Goal: Information Seeking & Learning: Learn about a topic

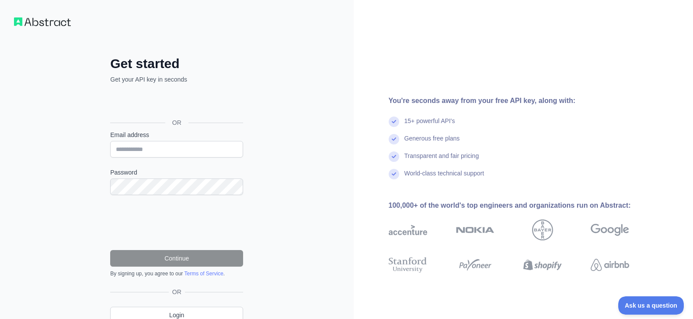
click at [309, 149] on div "**********" at bounding box center [177, 179] width 354 height 359
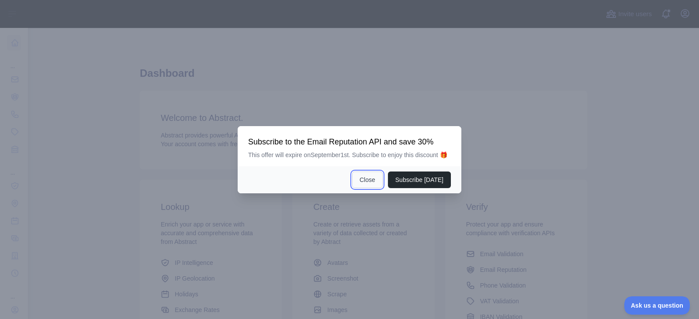
click at [372, 182] on button "Close" at bounding box center [367, 180] width 31 height 17
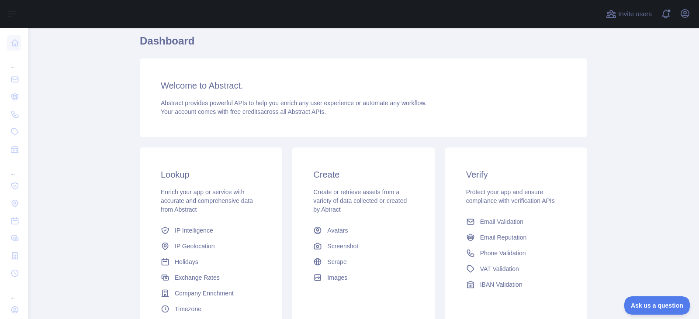
scroll to position [116, 0]
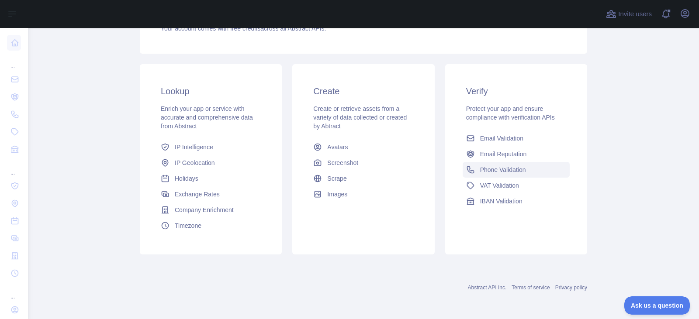
click at [516, 172] on span "Phone Validation" at bounding box center [503, 170] width 46 height 9
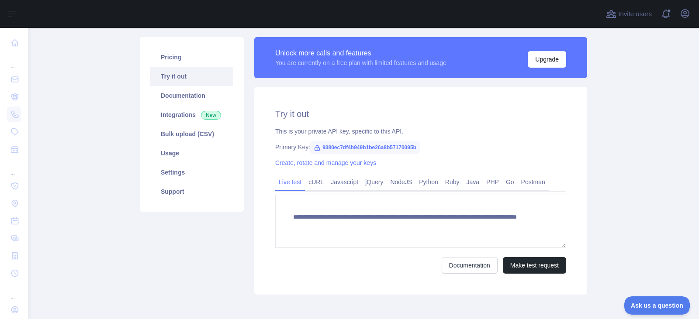
scroll to position [105, 0]
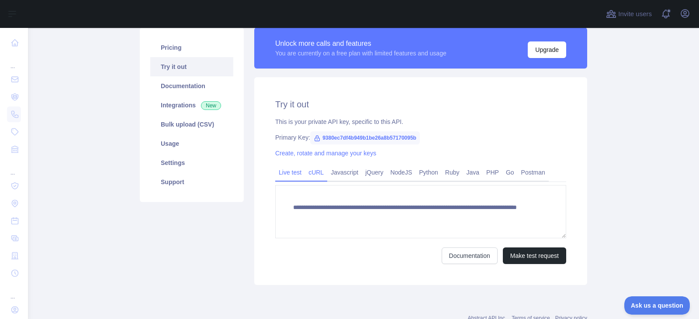
click at [311, 172] on link "cURL" at bounding box center [316, 173] width 22 height 14
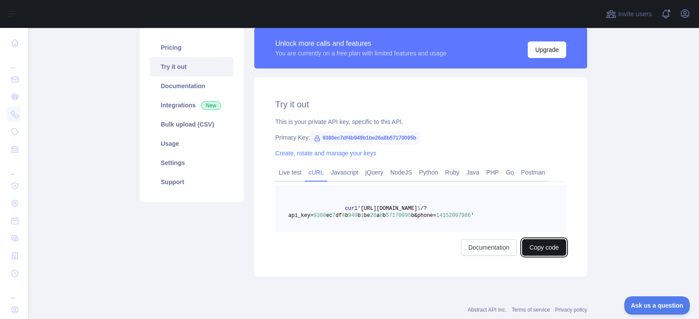
click at [545, 248] on button "Copy code" at bounding box center [544, 248] width 44 height 17
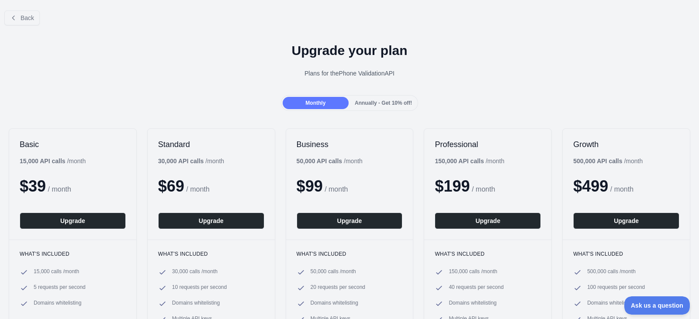
click at [136, 87] on div at bounding box center [349, 159] width 699 height 319
drag, startPoint x: 35, startPoint y: 288, endPoint x: 96, endPoint y: 289, distance: 61.2
click at [96, 289] on li "5 requests per second" at bounding box center [73, 288] width 106 height 9
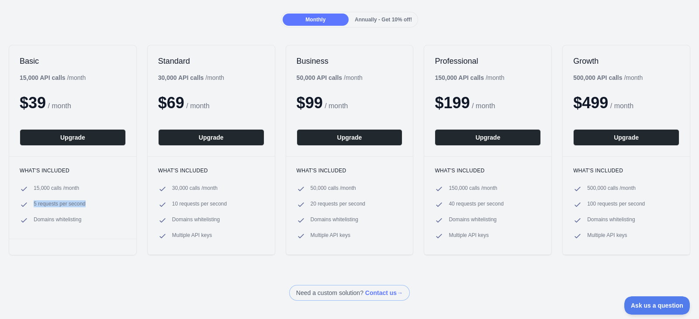
scroll to position [87, 0]
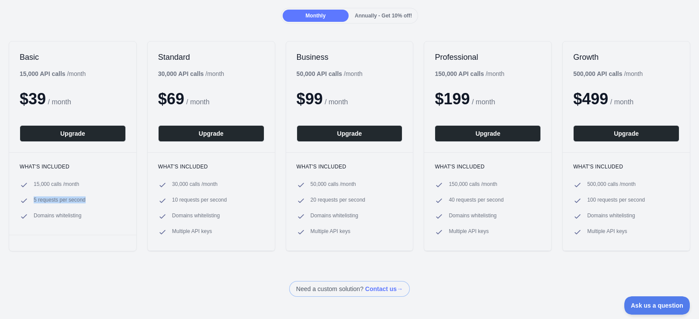
click at [100, 203] on li "5 requests per second" at bounding box center [73, 201] width 106 height 9
drag, startPoint x: 583, startPoint y: 201, endPoint x: 648, endPoint y: 201, distance: 64.2
click at [648, 201] on li "100 requests per second" at bounding box center [626, 201] width 106 height 9
drag, startPoint x: 652, startPoint y: 201, endPoint x: 566, endPoint y: 203, distance: 85.7
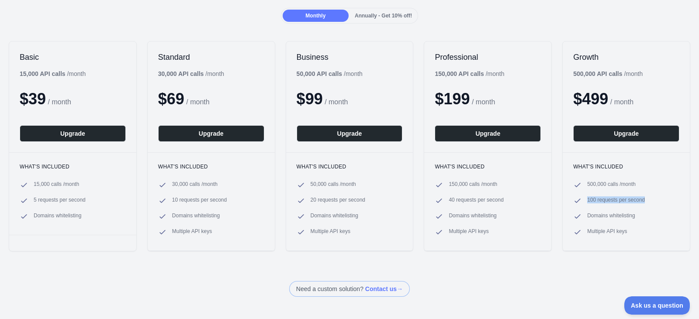
click at [566, 203] on div "What's included 500,000 calls / month 100 requests per second Domains whitelist…" at bounding box center [626, 202] width 127 height 98
drag, startPoint x: 169, startPoint y: 201, endPoint x: 231, endPoint y: 202, distance: 62.1
click at [231, 202] on li "10 requests per second" at bounding box center [211, 201] width 106 height 9
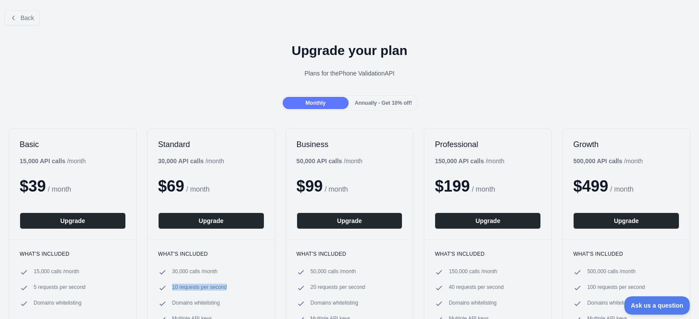
scroll to position [0, 0]
click at [390, 103] on span "Annually - Get 10% off!" at bounding box center [383, 103] width 57 height 6
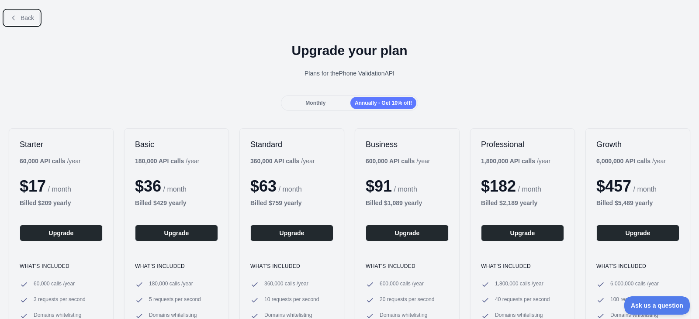
click at [25, 16] on span "Back" at bounding box center [28, 17] width 14 height 7
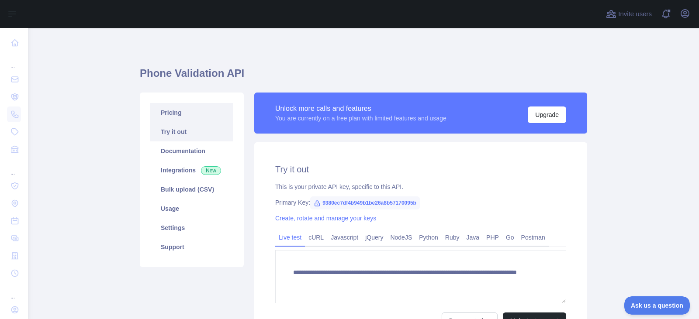
click at [182, 115] on link "Pricing" at bounding box center [191, 112] width 83 height 19
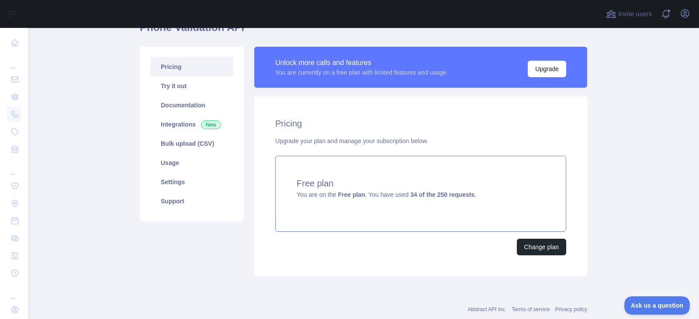
scroll to position [68, 0]
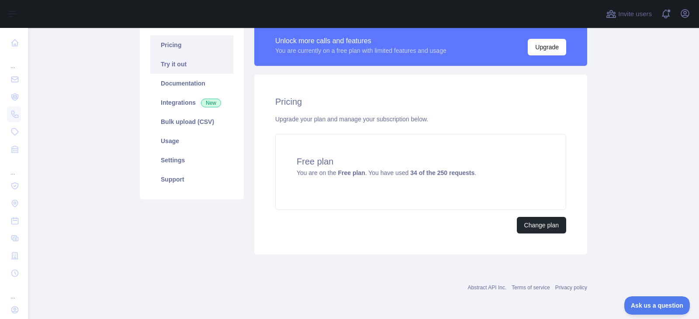
click at [194, 69] on link "Try it out" at bounding box center [191, 64] width 83 height 19
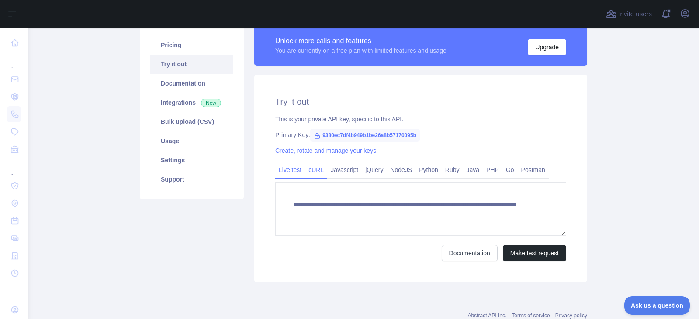
click at [313, 173] on link "cURL" at bounding box center [316, 170] width 22 height 14
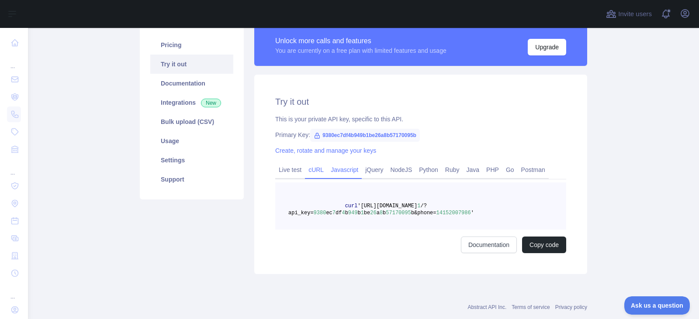
click at [348, 172] on link "Javascript" at bounding box center [344, 170] width 35 height 14
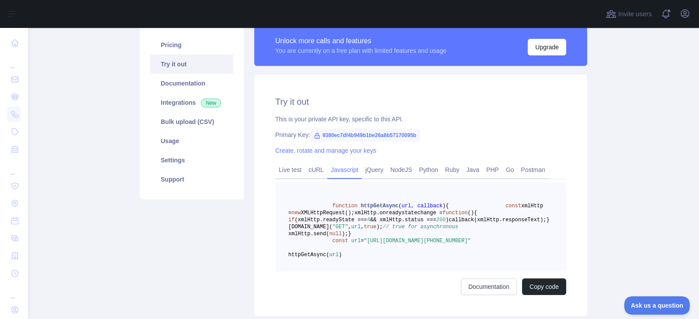
click at [469, 132] on div "Primary Key: 9380ec7df4b949b1be26a8b57170095b" at bounding box center [420, 135] width 291 height 9
drag, startPoint x: 436, startPoint y: 135, endPoint x: 261, endPoint y: 132, distance: 174.8
click at [261, 132] on div "Try it out This is your private API key, specific to this API. Primary Key: 938…" at bounding box center [420, 196] width 333 height 242
click at [381, 114] on div "Try it out This is your private API key, specific to this API. Primary Key: 938…" at bounding box center [420, 196] width 333 height 242
click at [183, 83] on link "Documentation" at bounding box center [191, 83] width 83 height 19
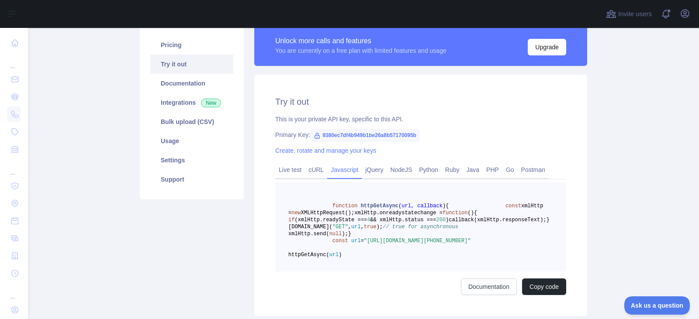
click at [535, 142] on div "Try it out This is your private API key, specific to this API. Primary Key: 938…" at bounding box center [420, 196] width 333 height 242
click at [183, 143] on link "Usage" at bounding box center [191, 141] width 83 height 19
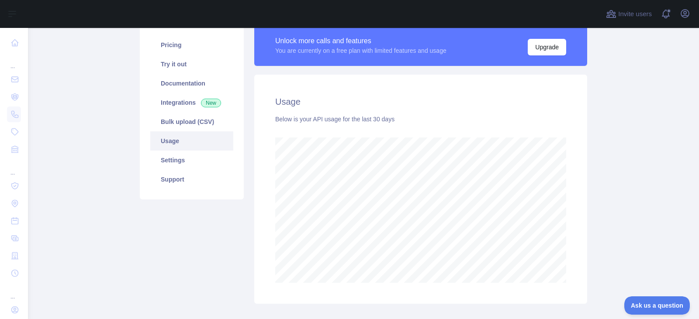
scroll to position [292, 665]
click at [189, 160] on link "Settings" at bounding box center [191, 160] width 83 height 19
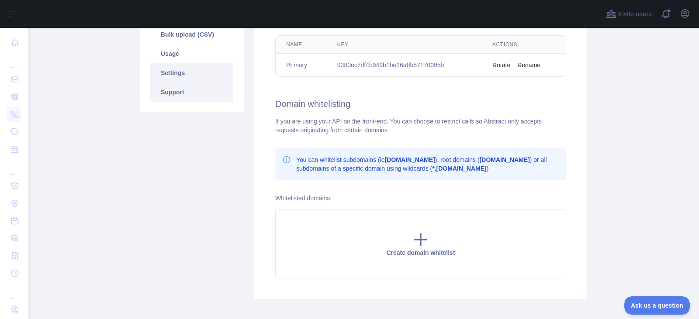
click at [181, 93] on link "Support" at bounding box center [191, 92] width 83 height 19
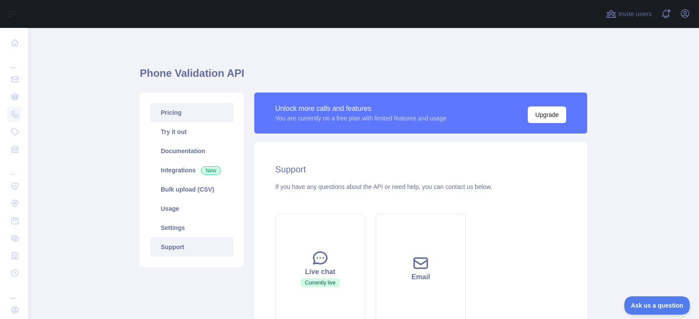
click at [173, 108] on link "Pricing" at bounding box center [191, 112] width 83 height 19
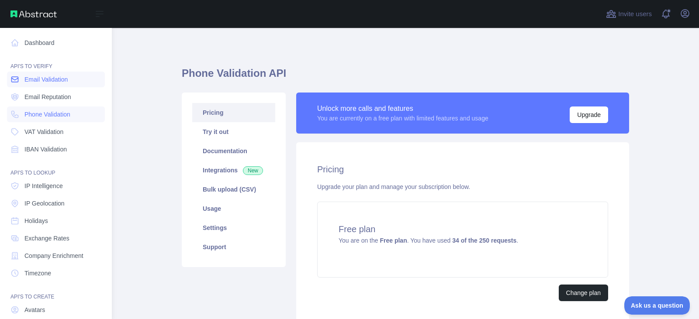
click at [57, 84] on link "Email Validation" at bounding box center [56, 80] width 98 height 16
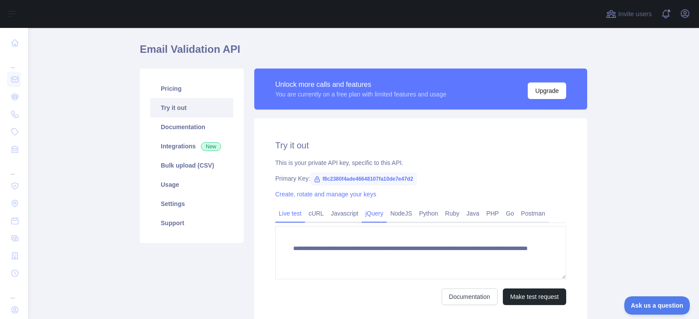
scroll to position [44, 0]
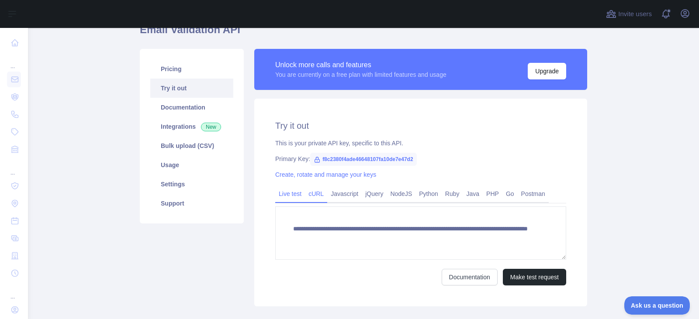
click at [314, 194] on link "cURL" at bounding box center [316, 194] width 22 height 14
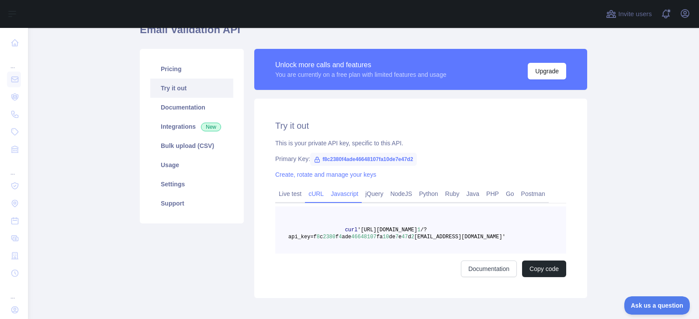
drag, startPoint x: 348, startPoint y: 193, endPoint x: 342, endPoint y: 193, distance: 6.1
click at [347, 193] on link "Javascript" at bounding box center [344, 194] width 35 height 14
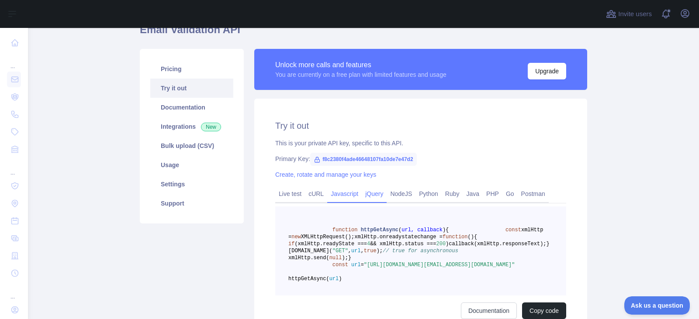
click at [372, 193] on link "jQuery" at bounding box center [374, 194] width 25 height 14
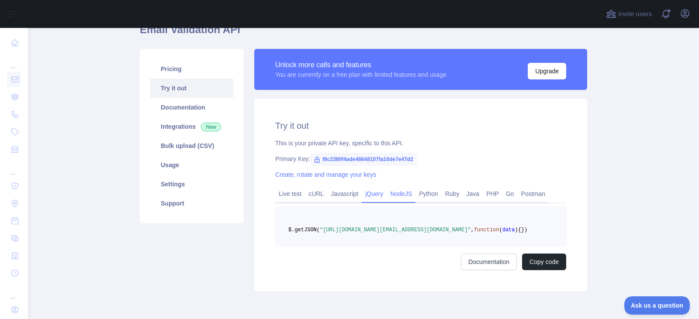
click at [395, 192] on link "NodeJS" at bounding box center [401, 194] width 29 height 14
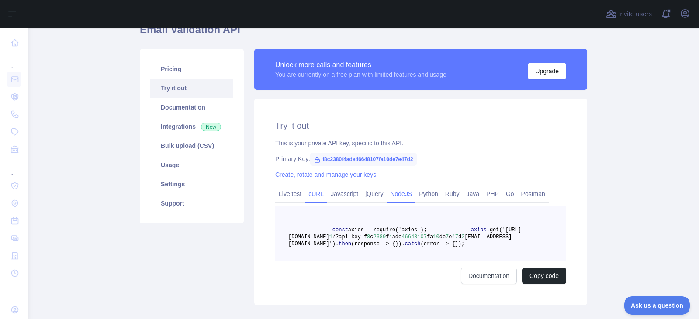
click at [314, 195] on link "cURL" at bounding box center [316, 194] width 22 height 14
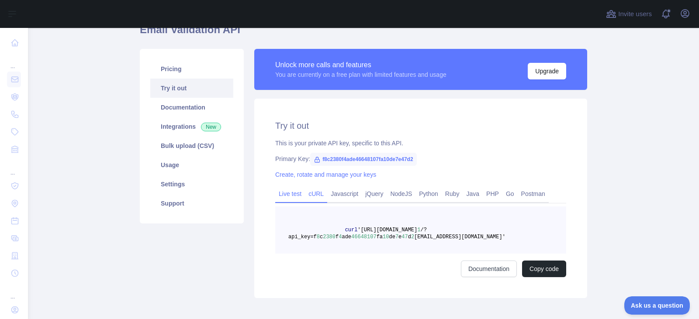
click at [278, 191] on link "Live test" at bounding box center [290, 194] width 30 height 14
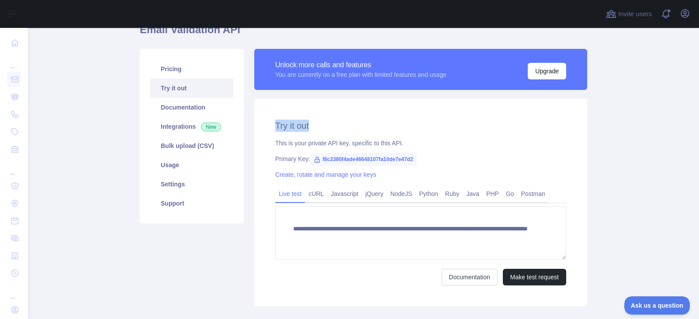
drag, startPoint x: 327, startPoint y: 128, endPoint x: 268, endPoint y: 125, distance: 59.1
click at [268, 125] on div "**********" at bounding box center [420, 203] width 333 height 208
click at [319, 122] on h2 "Try it out" at bounding box center [420, 126] width 291 height 12
click at [182, 185] on link "Settings" at bounding box center [191, 184] width 83 height 19
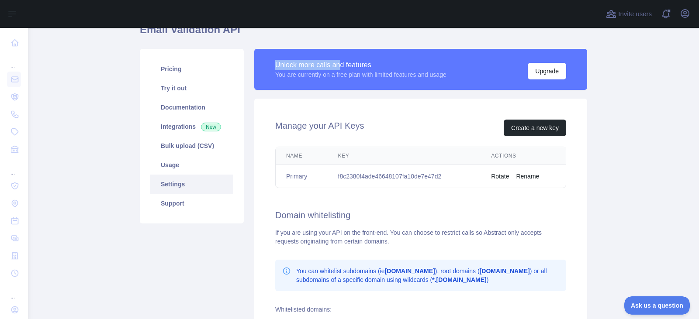
drag, startPoint x: 269, startPoint y: 63, endPoint x: 339, endPoint y: 65, distance: 70.0
click at [339, 65] on div "Unlock more calls and features You are currently on a free plan with limited fe…" at bounding box center [420, 69] width 333 height 41
drag, startPoint x: 333, startPoint y: 175, endPoint x: 434, endPoint y: 178, distance: 100.1
click at [428, 178] on td "f8c2380f4ade46648107fa10de7e47d2" at bounding box center [404, 176] width 153 height 23
click at [434, 178] on td "f8c2380f4ade46648107fa10de7e47d2" at bounding box center [404, 176] width 153 height 23
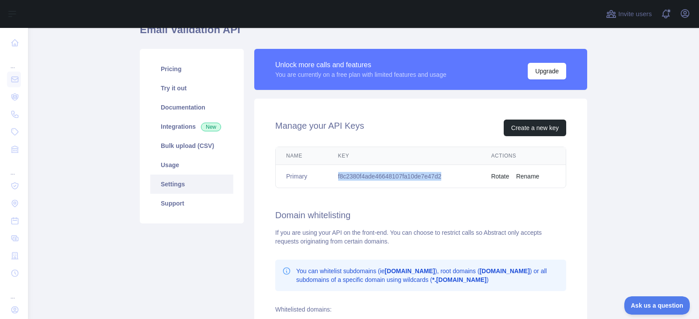
drag, startPoint x: 446, startPoint y: 177, endPoint x: 327, endPoint y: 174, distance: 119.3
click at [328, 174] on td "f8c2380f4ade46648107fa10de7e47d2" at bounding box center [404, 176] width 153 height 23
click at [347, 172] on td "f8c2380f4ade46648107fa10de7e47d2" at bounding box center [404, 176] width 153 height 23
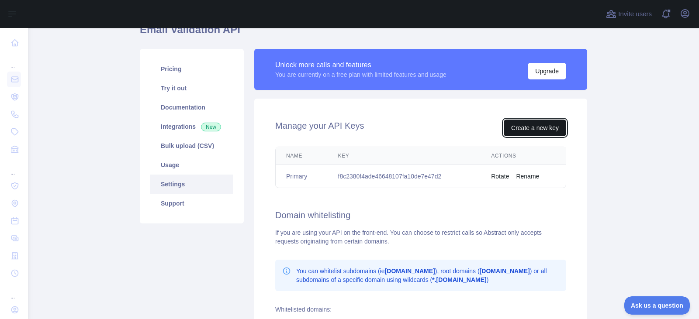
click at [531, 130] on button "Create a new key" at bounding box center [535, 128] width 62 height 17
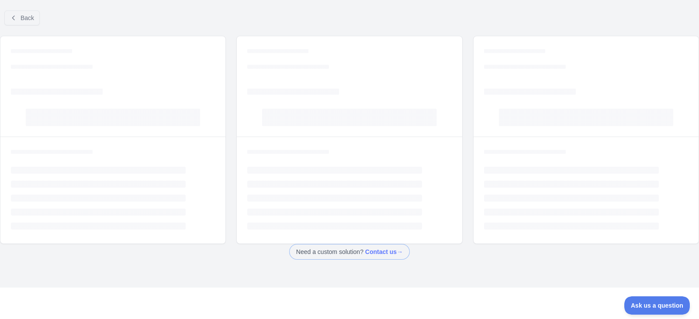
scroll to position [13, 0]
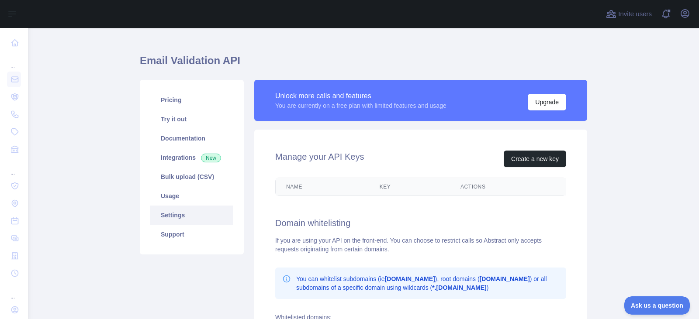
scroll to position [44, 0]
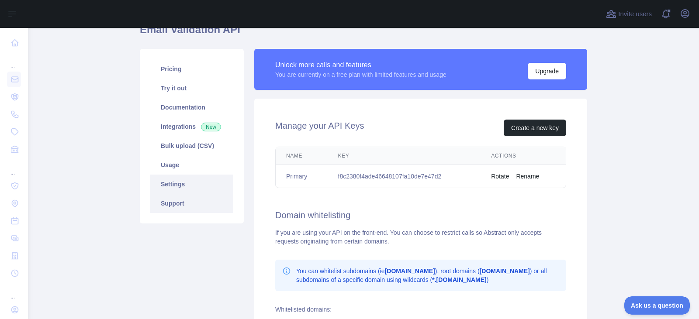
click at [181, 204] on link "Support" at bounding box center [191, 203] width 83 height 19
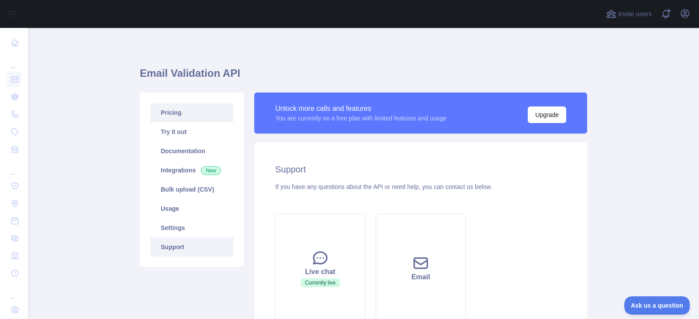
click at [183, 110] on link "Pricing" at bounding box center [191, 112] width 83 height 19
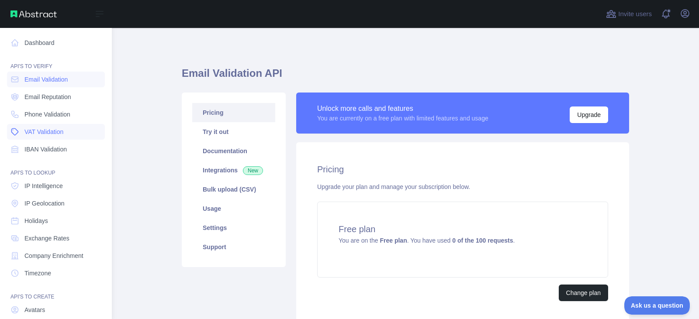
click at [52, 133] on span "VAT Validation" at bounding box center [43, 132] width 39 height 9
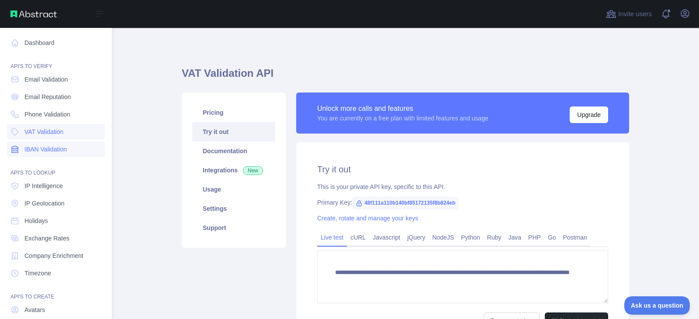
click at [50, 151] on span "IBAN Validation" at bounding box center [45, 149] width 42 height 9
click at [50, 187] on span "IP Intelligence" at bounding box center [43, 186] width 38 height 9
click at [42, 204] on span "IP Geolocation" at bounding box center [44, 203] width 40 height 9
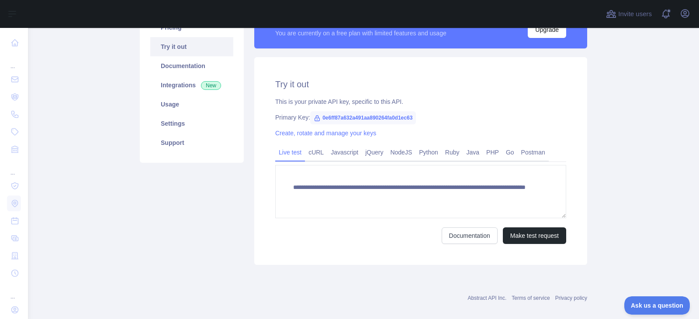
scroll to position [87, 0]
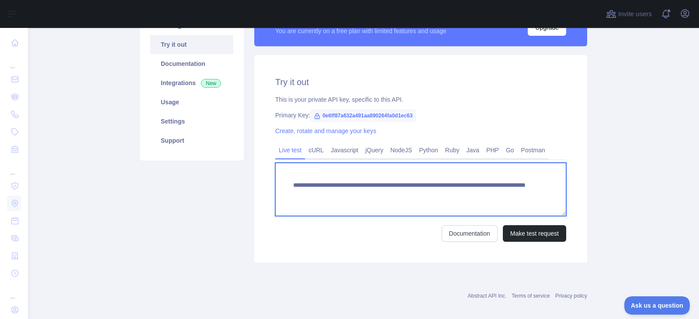
drag, startPoint x: 437, startPoint y: 194, endPoint x: 282, endPoint y: 184, distance: 155.5
click at [282, 184] on textarea "**********" at bounding box center [420, 189] width 291 height 53
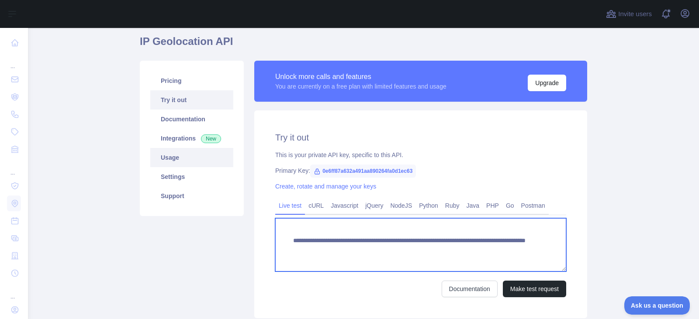
scroll to position [0, 0]
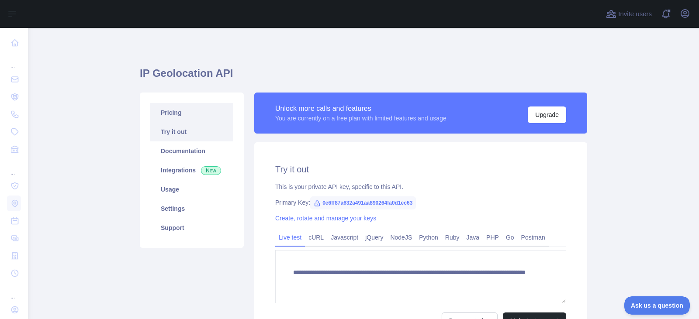
click at [175, 113] on link "Pricing" at bounding box center [191, 112] width 83 height 19
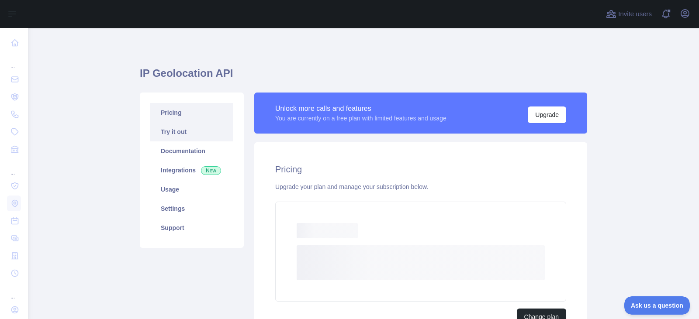
click at [179, 134] on link "Try it out" at bounding box center [191, 131] width 83 height 19
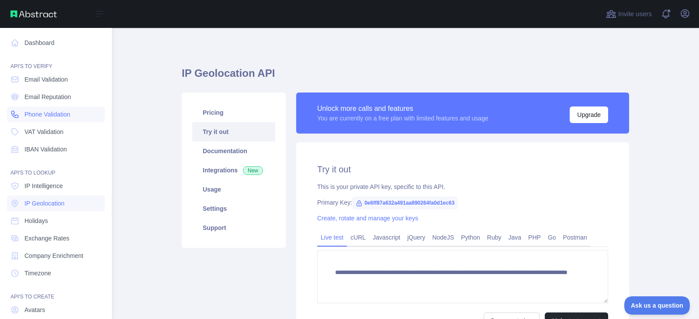
click at [56, 115] on span "Phone Validation" at bounding box center [47, 114] width 46 height 9
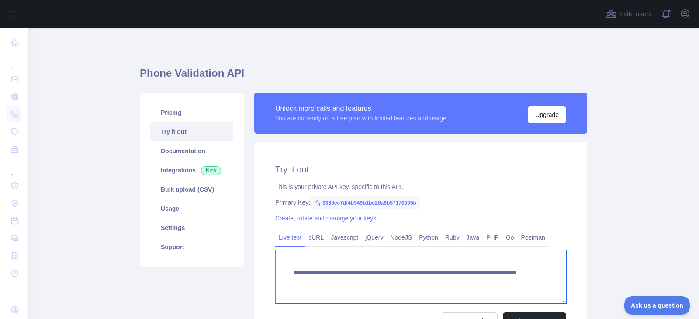
drag, startPoint x: 496, startPoint y: 281, endPoint x: 285, endPoint y: 266, distance: 210.8
click at [285, 266] on textarea "**********" at bounding box center [420, 276] width 291 height 53
